Goal: Task Accomplishment & Management: Manage account settings

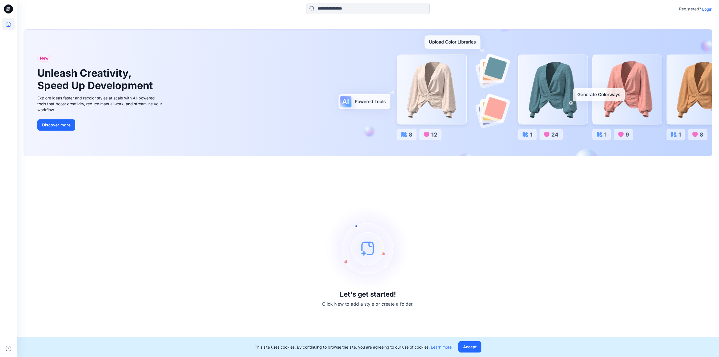
drag, startPoint x: 478, startPoint y: 347, endPoint x: 472, endPoint y: 349, distance: 6.4
click at [478, 347] on button "Accept" at bounding box center [470, 346] width 23 height 11
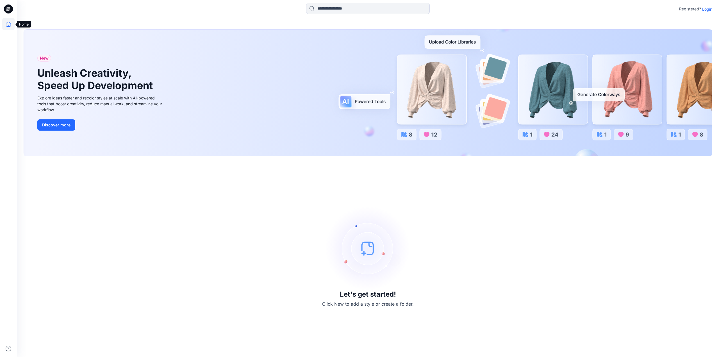
click at [5, 27] on icon at bounding box center [8, 24] width 12 height 12
click at [709, 7] on p "Login" at bounding box center [707, 9] width 10 height 6
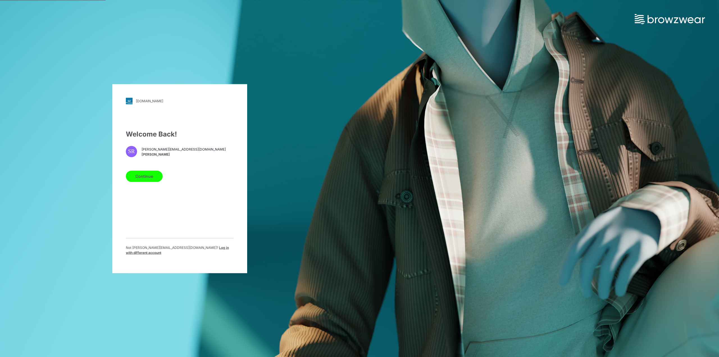
click at [153, 152] on span "sohel.r6@standard-group.com" at bounding box center [184, 149] width 84 height 5
click at [146, 176] on button "Continue" at bounding box center [144, 176] width 37 height 11
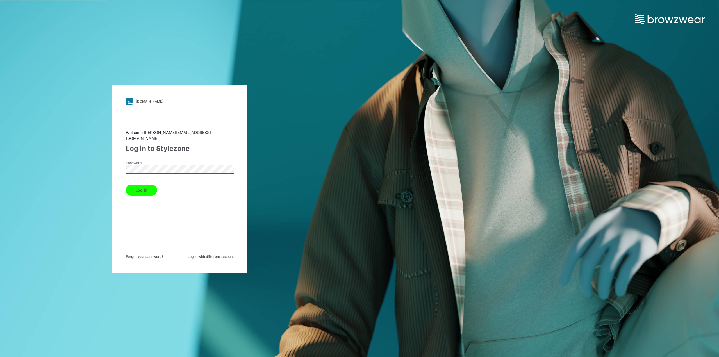
click at [133, 189] on button "Log in" at bounding box center [141, 190] width 31 height 11
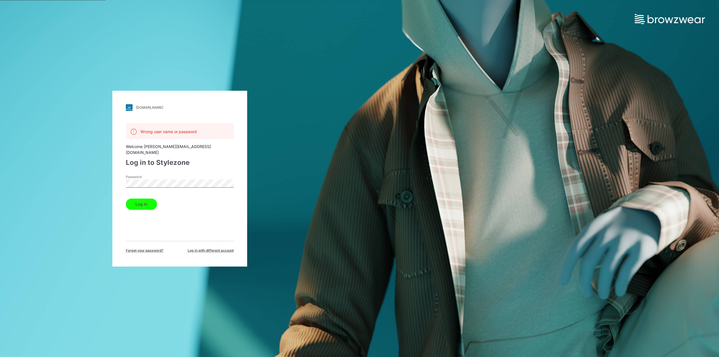
click at [139, 199] on button "Log in" at bounding box center [141, 204] width 31 height 11
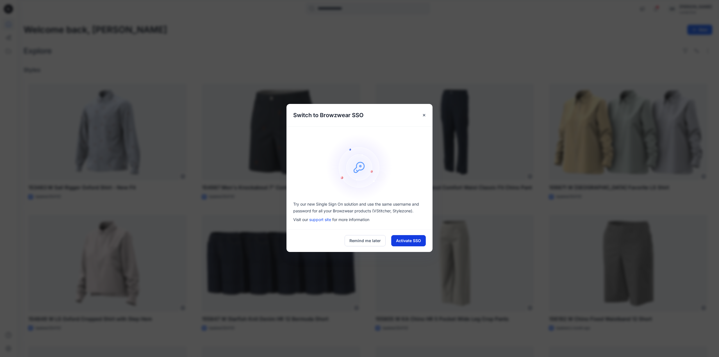
click at [408, 239] on button "Activate SSO" at bounding box center [408, 240] width 35 height 11
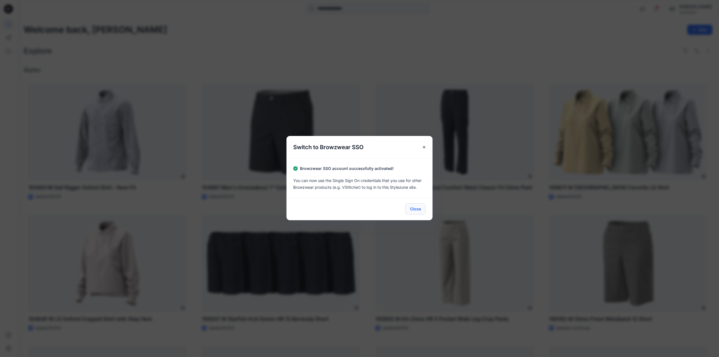
click at [416, 211] on button "Close" at bounding box center [415, 208] width 21 height 11
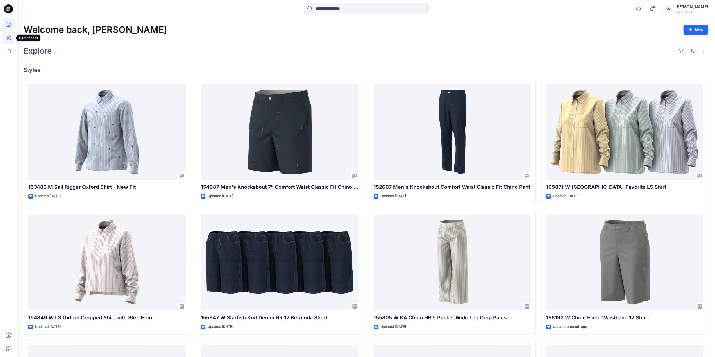
click at [3, 37] on icon at bounding box center [8, 37] width 12 height 12
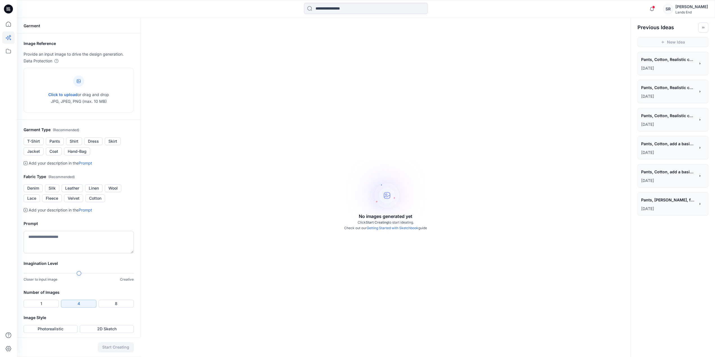
click at [686, 129] on div "**********" at bounding box center [673, 120] width 71 height 24
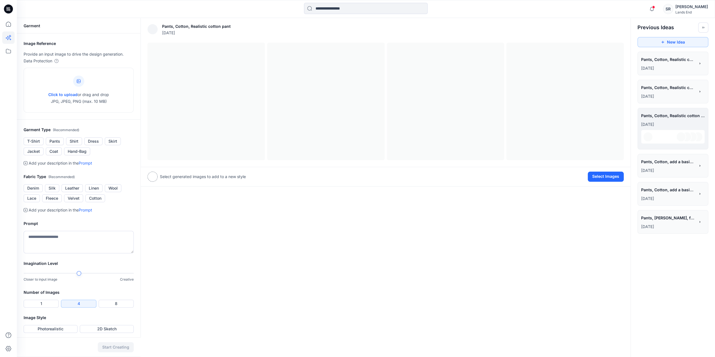
scroll to position [0, 8]
drag, startPoint x: 666, startPoint y: 119, endPoint x: 393, endPoint y: 291, distance: 323.0
click at [393, 291] on div "Pants, Cotton, Realistic cotton pant 19 days ago View Settings Select generated…" at bounding box center [385, 188] width 490 height 341
click at [704, 27] on icon "Toggle idea bar" at bounding box center [703, 28] width 1 height 2
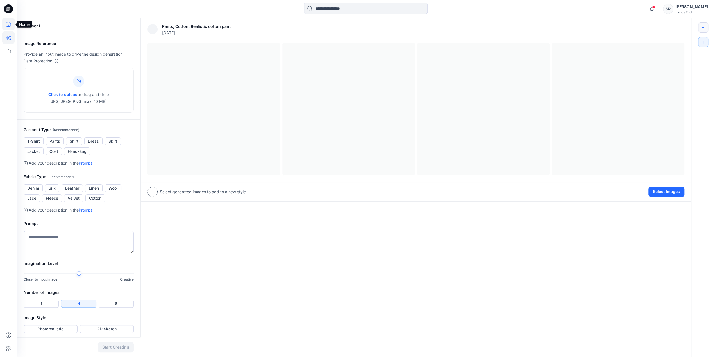
click at [10, 25] on icon at bounding box center [8, 24] width 12 height 12
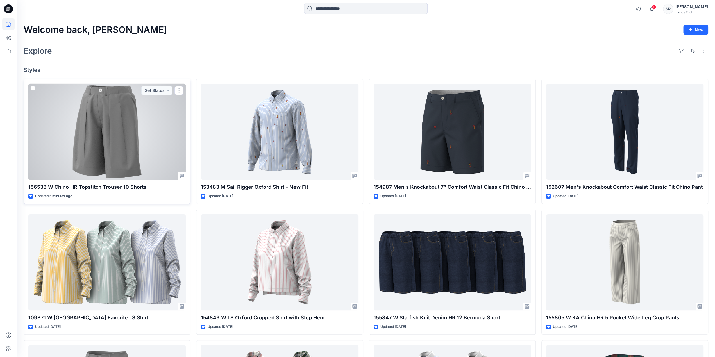
click at [144, 135] on div at bounding box center [106, 132] width 157 height 96
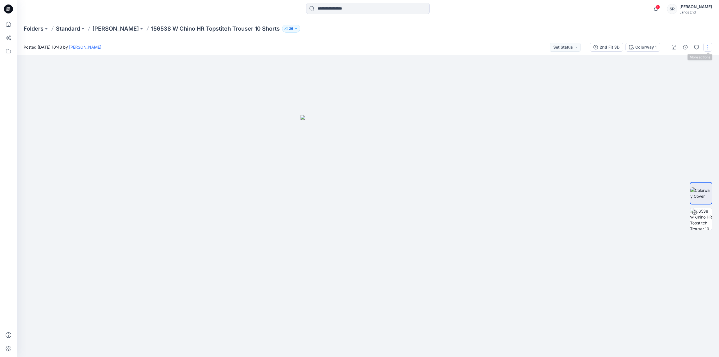
click at [705, 47] on button "button" at bounding box center [708, 47] width 9 height 9
click at [666, 76] on button "Edit" at bounding box center [685, 76] width 52 height 10
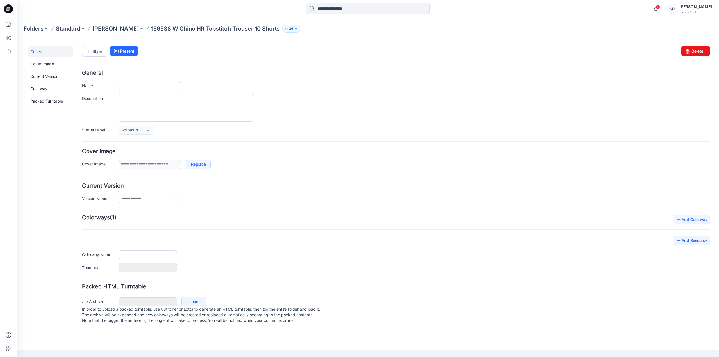
type input "**********"
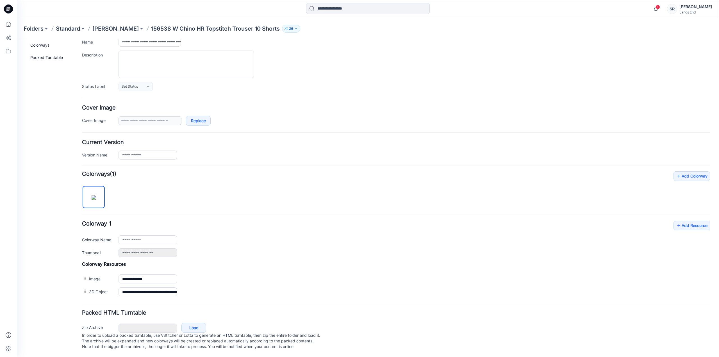
scroll to position [47, 0]
click at [679, 171] on link "Add Colorway" at bounding box center [692, 176] width 37 height 10
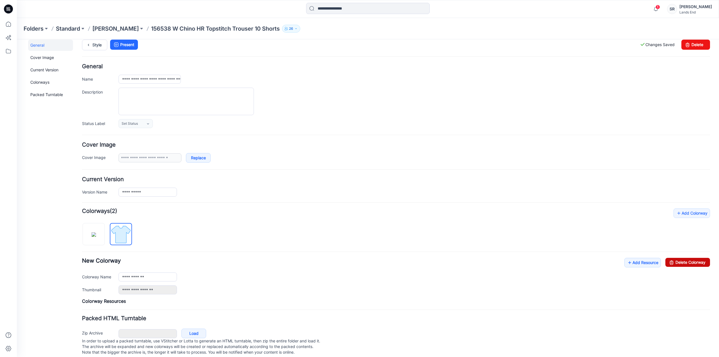
click at [683, 263] on link "Delete Colorway" at bounding box center [688, 262] width 45 height 9
type input "**********"
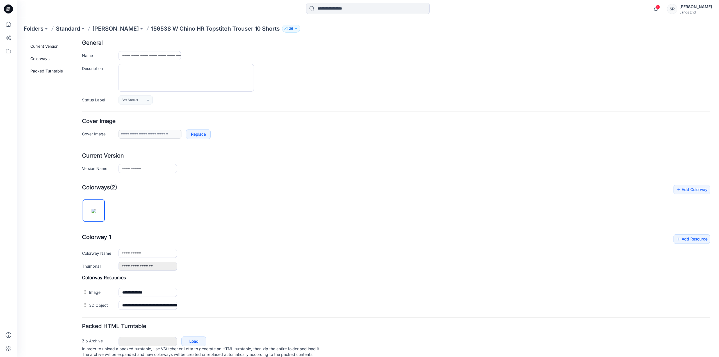
scroll to position [47, 0]
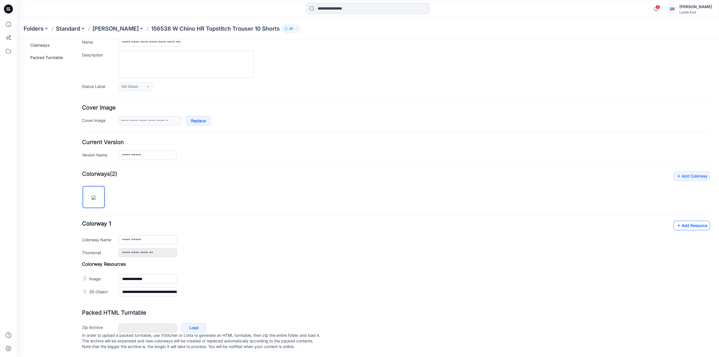
click at [683, 222] on link "Add Resource" at bounding box center [692, 226] width 37 height 10
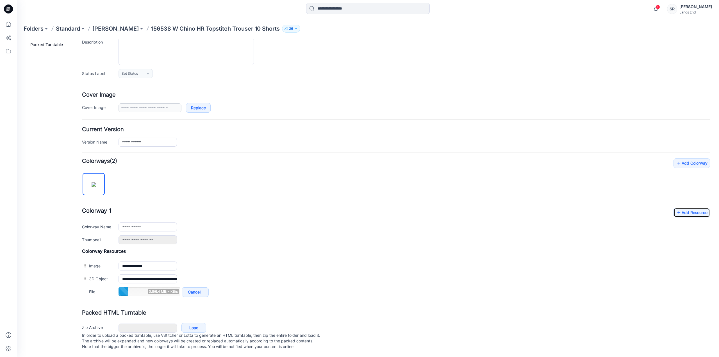
scroll to position [60, 0]
click at [677, 208] on icon at bounding box center [679, 212] width 6 height 9
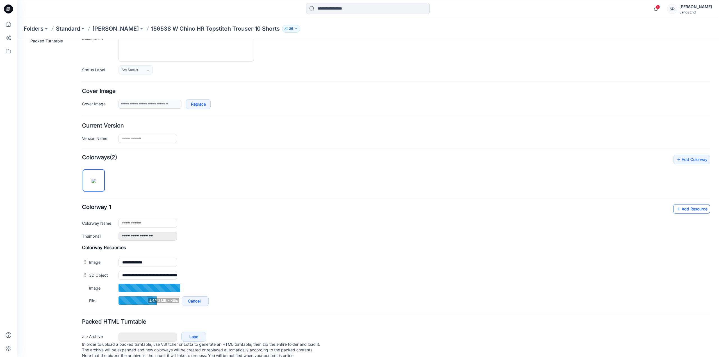
click at [676, 205] on icon at bounding box center [679, 209] width 6 height 9
click at [679, 204] on link "Add Resource" at bounding box center [692, 209] width 37 height 10
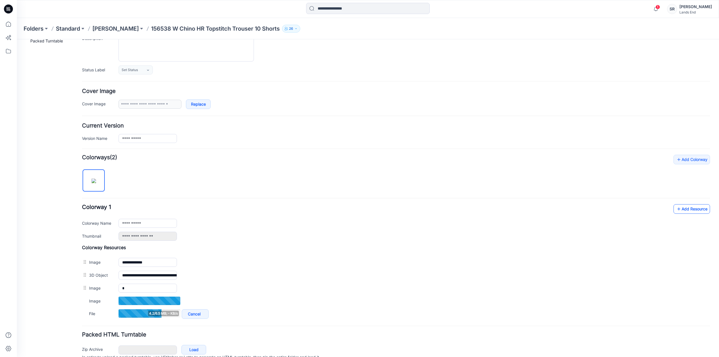
click at [685, 209] on link "Add Resource" at bounding box center [692, 209] width 37 height 10
click at [676, 208] on icon at bounding box center [679, 209] width 6 height 9
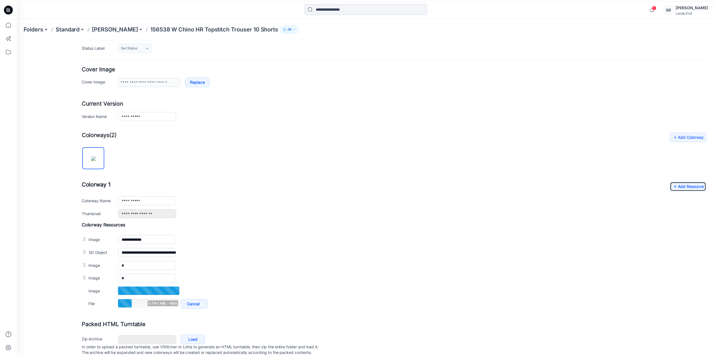
scroll to position [98, 0]
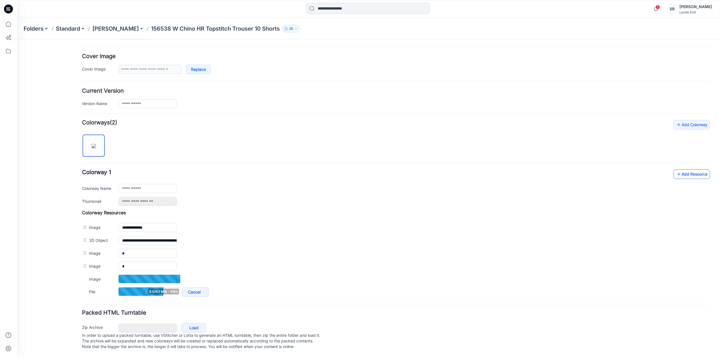
click at [676, 170] on icon at bounding box center [679, 174] width 6 height 9
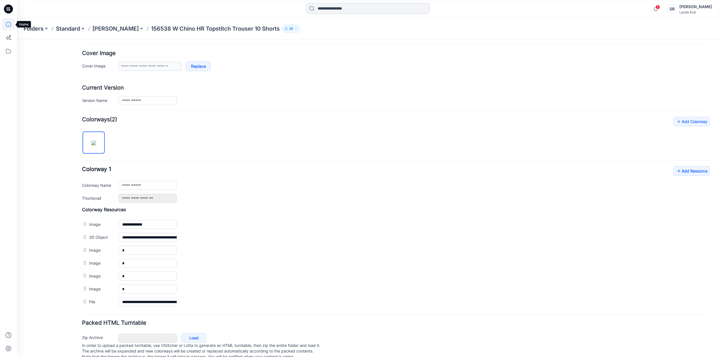
click at [11, 24] on icon at bounding box center [8, 24] width 12 height 12
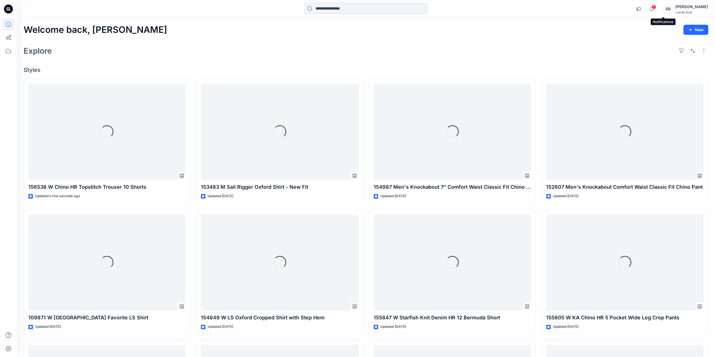
click at [656, 9] on span "1" at bounding box center [654, 7] width 4 height 4
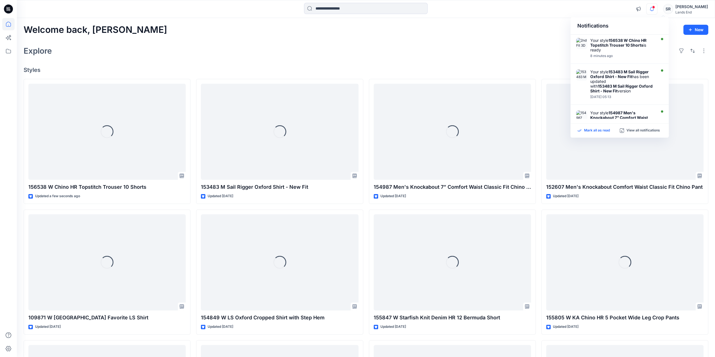
click at [598, 130] on p "Mark all as read" at bounding box center [597, 130] width 26 height 5
click at [501, 46] on div "Explore" at bounding box center [366, 50] width 685 height 13
